Goal: Find specific page/section: Find specific page/section

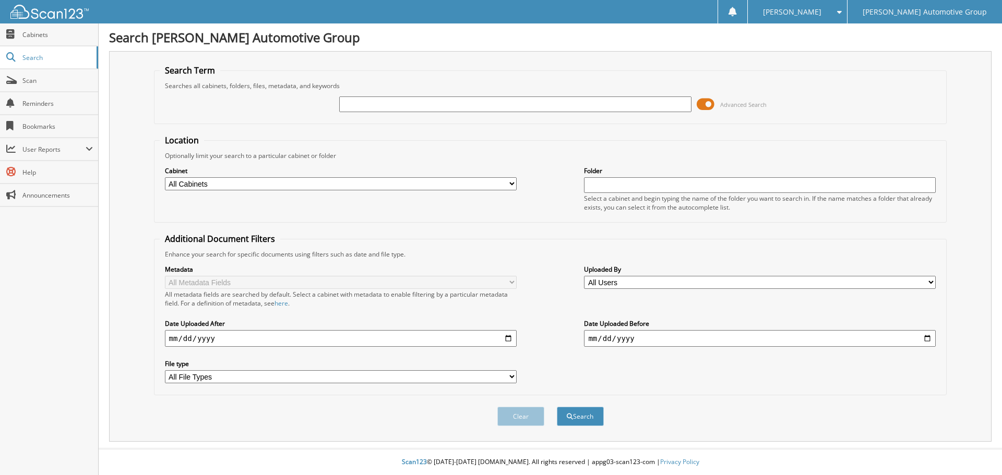
click at [419, 109] on input "text" at bounding box center [515, 105] width 352 height 16
type input "MB7480"
click at [572, 416] on span "submit" at bounding box center [570, 417] width 6 height 6
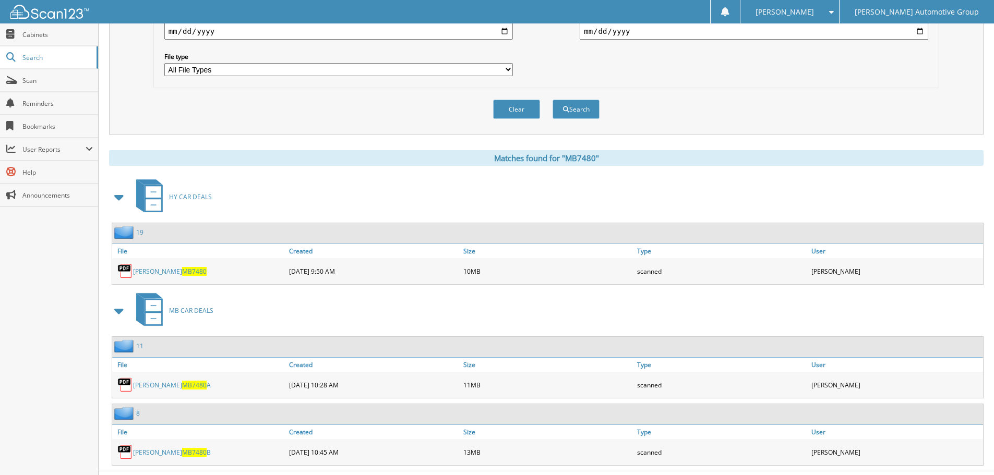
scroll to position [330, 0]
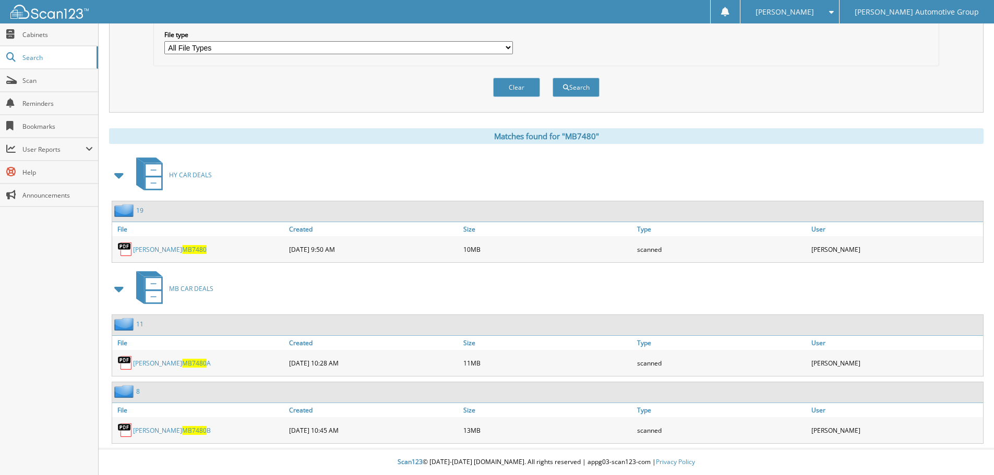
click at [182, 248] on span "MB7480" at bounding box center [194, 249] width 25 height 9
